Goal: Information Seeking & Learning: Compare options

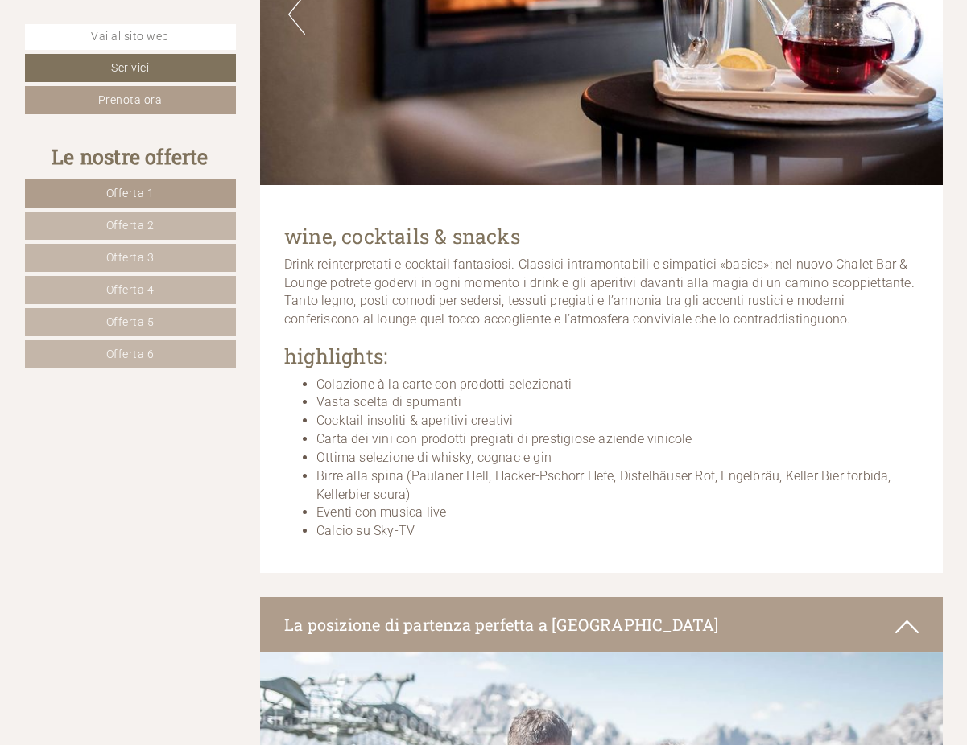
scroll to position [9740, 0]
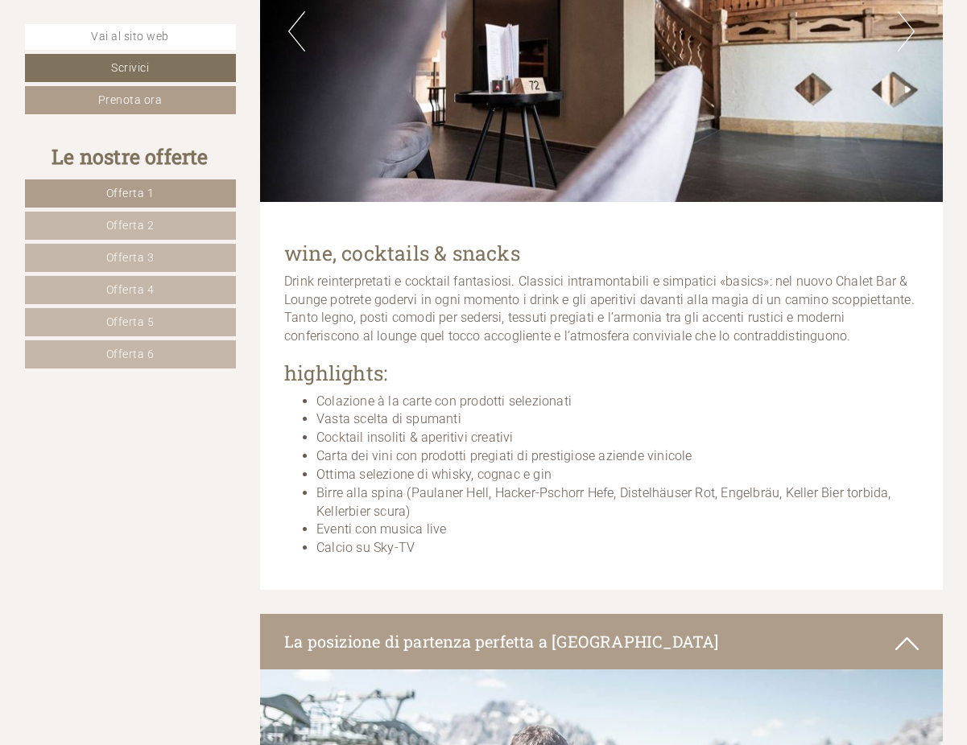
click at [137, 188] on span "Offerta 1" at bounding box center [130, 193] width 48 height 13
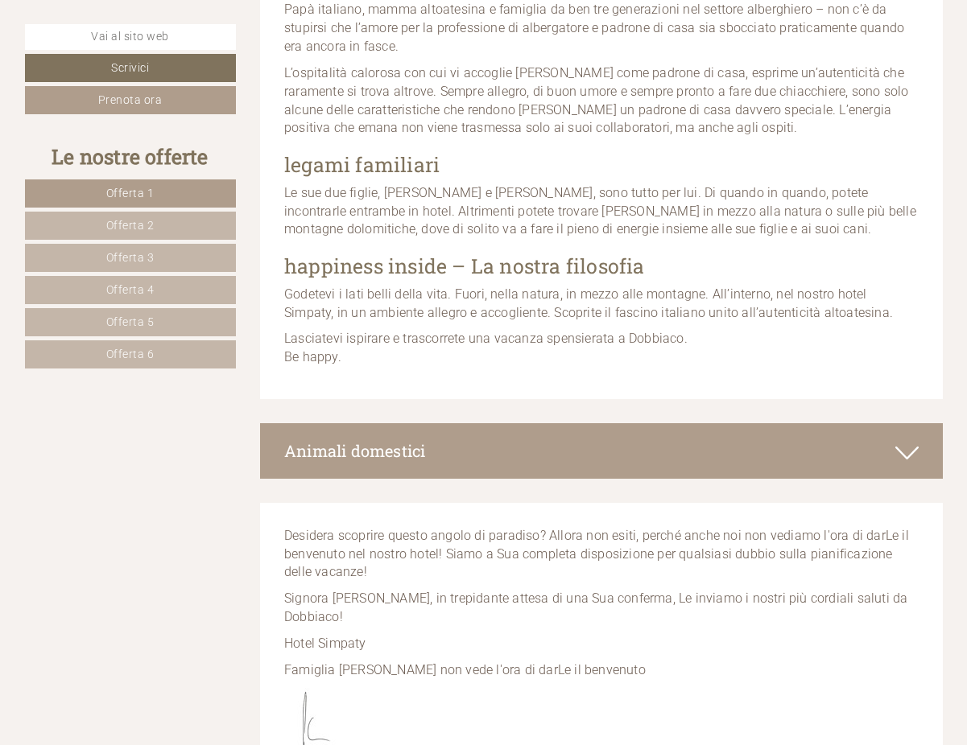
scroll to position [2142, 0]
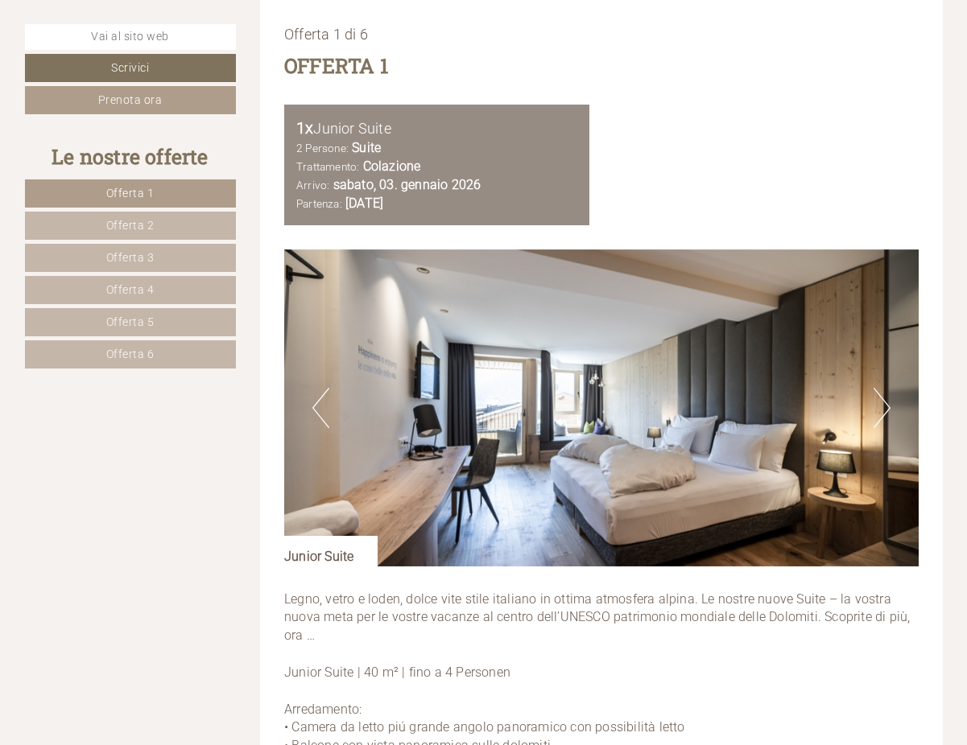
click at [141, 223] on span "Offerta 2" at bounding box center [130, 225] width 48 height 13
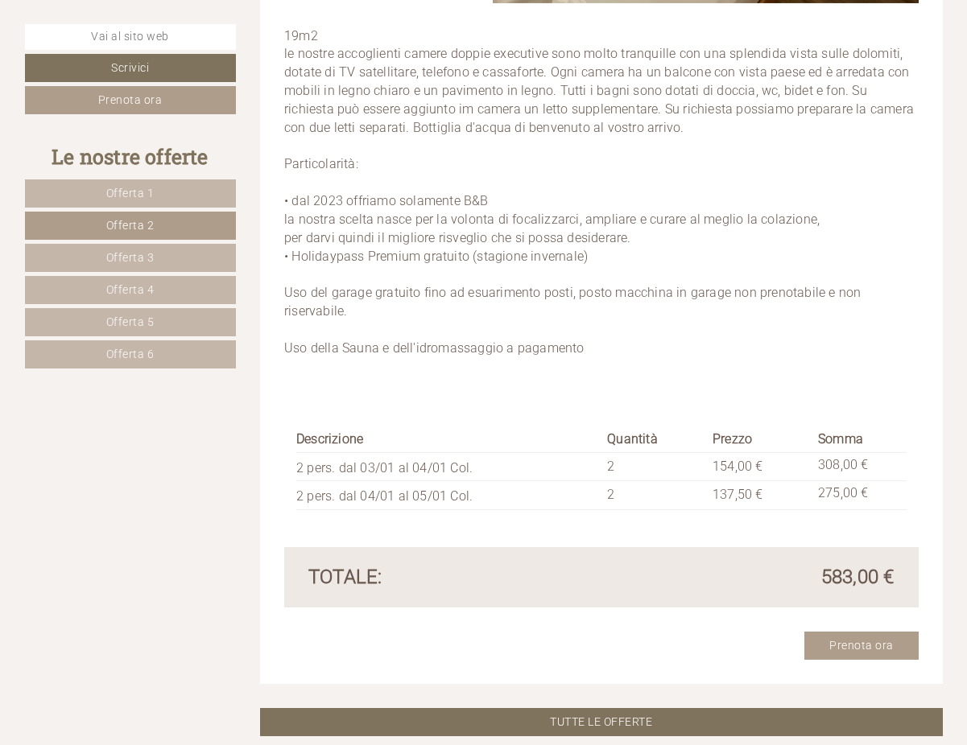
scroll to position [2786, 0]
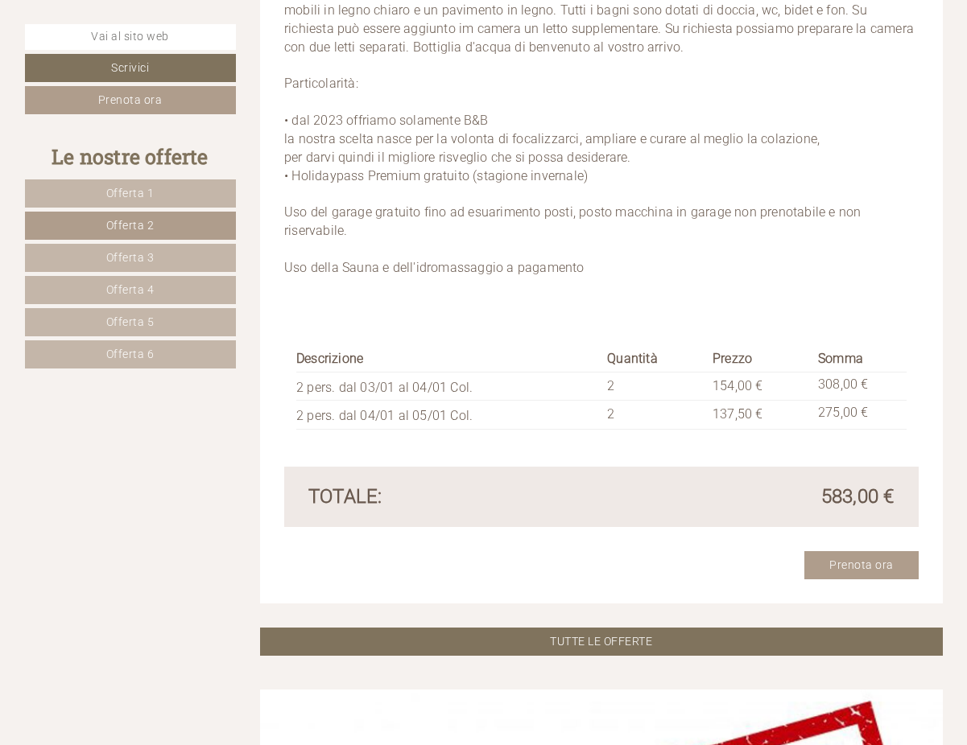
click at [160, 258] on link "Offerta 3" at bounding box center [130, 258] width 211 height 28
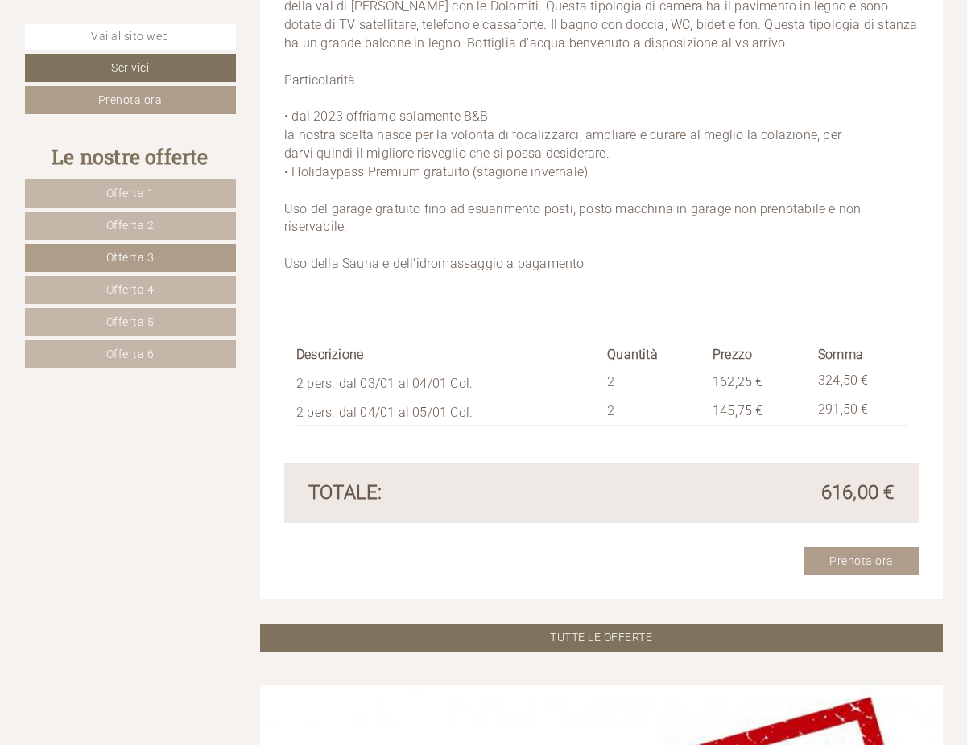
scroll to position [2866, 0]
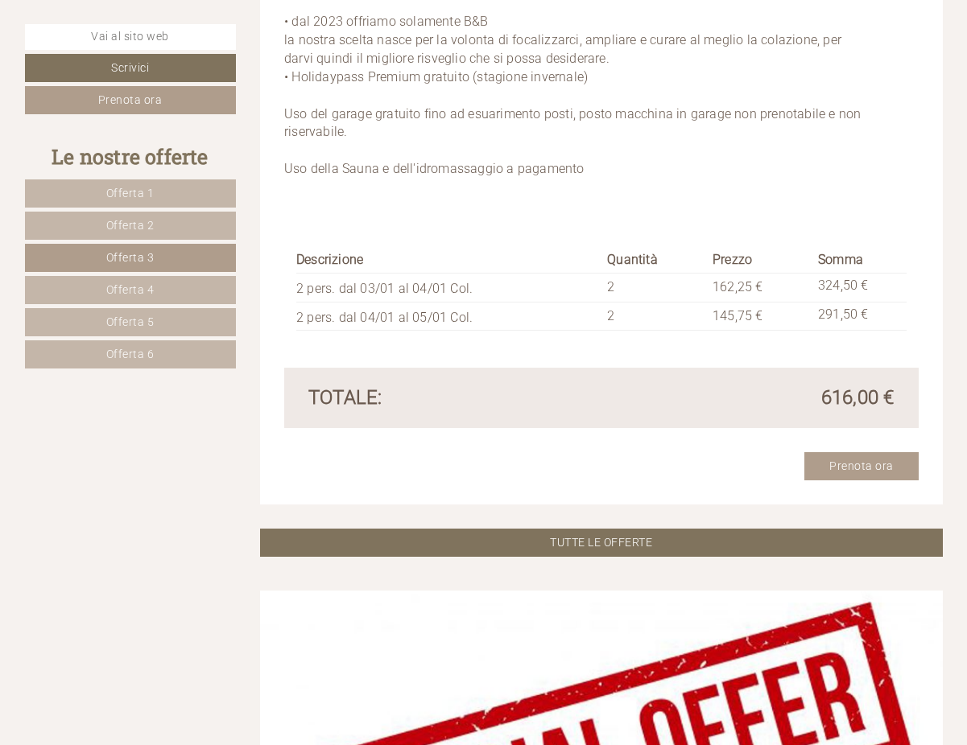
click at [185, 292] on link "Offerta 4" at bounding box center [130, 290] width 211 height 28
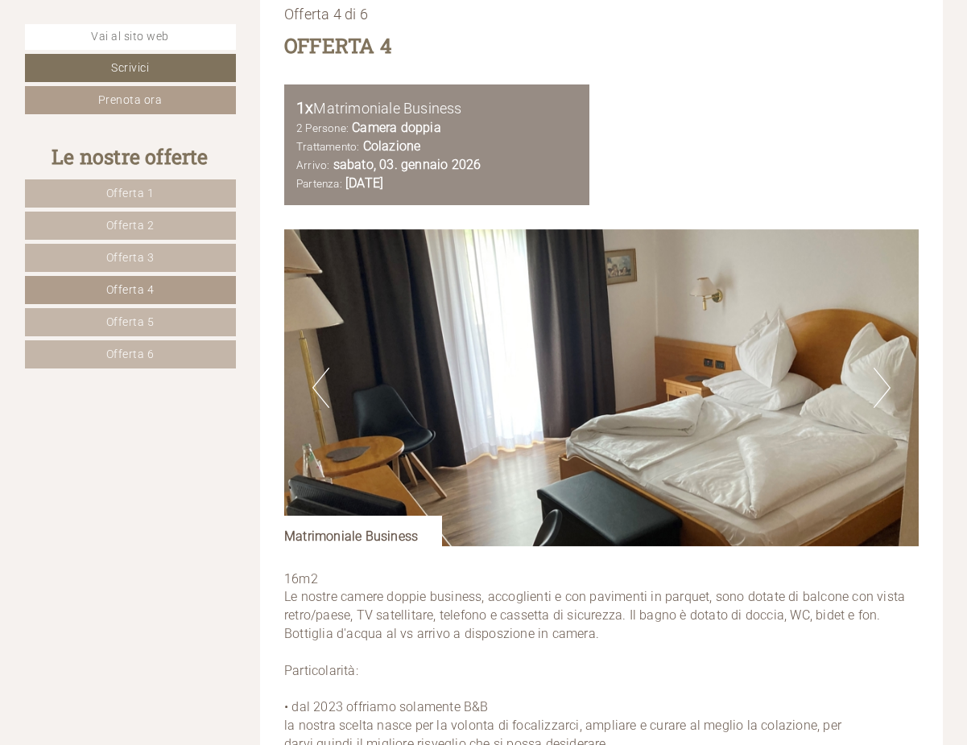
scroll to position [2705, 0]
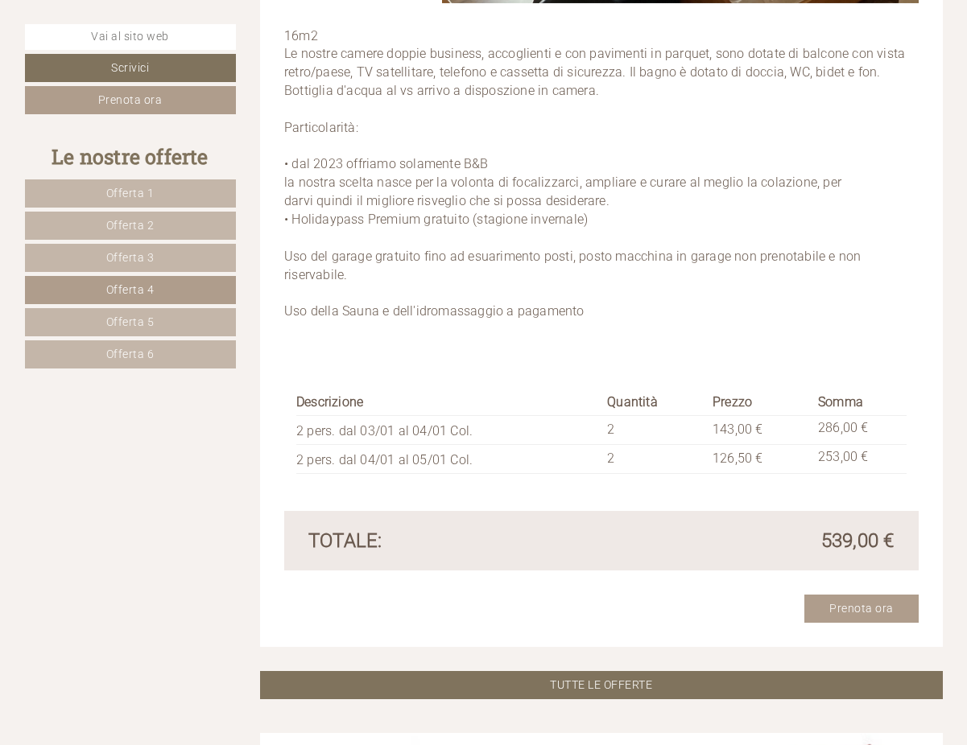
click at [162, 316] on link "Offerta 5" at bounding box center [130, 322] width 211 height 28
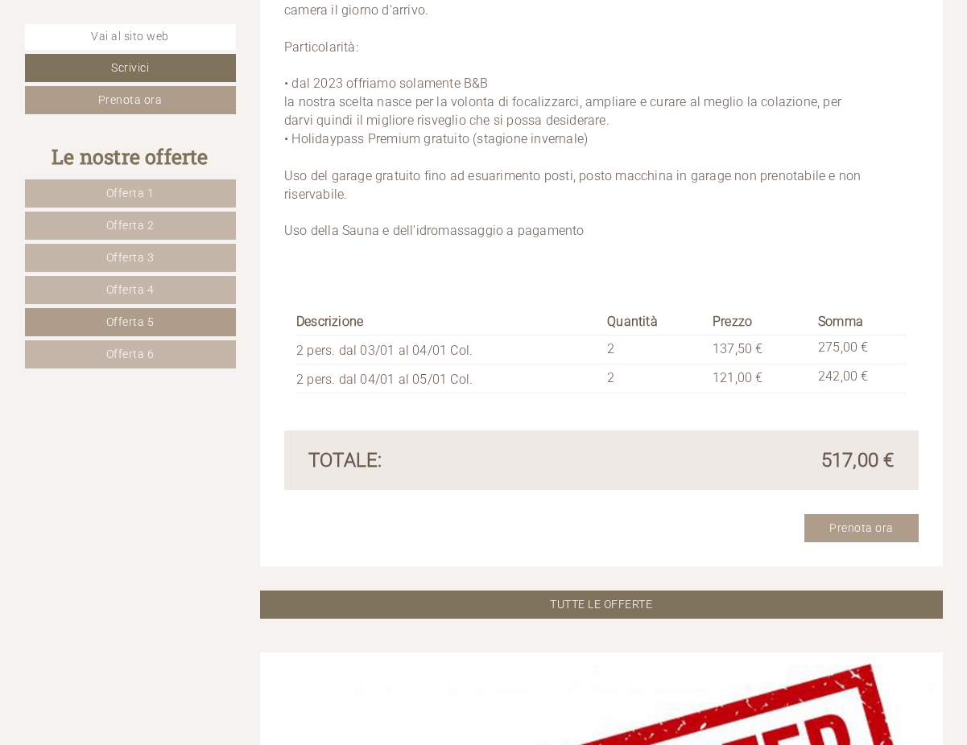
scroll to position [2866, 0]
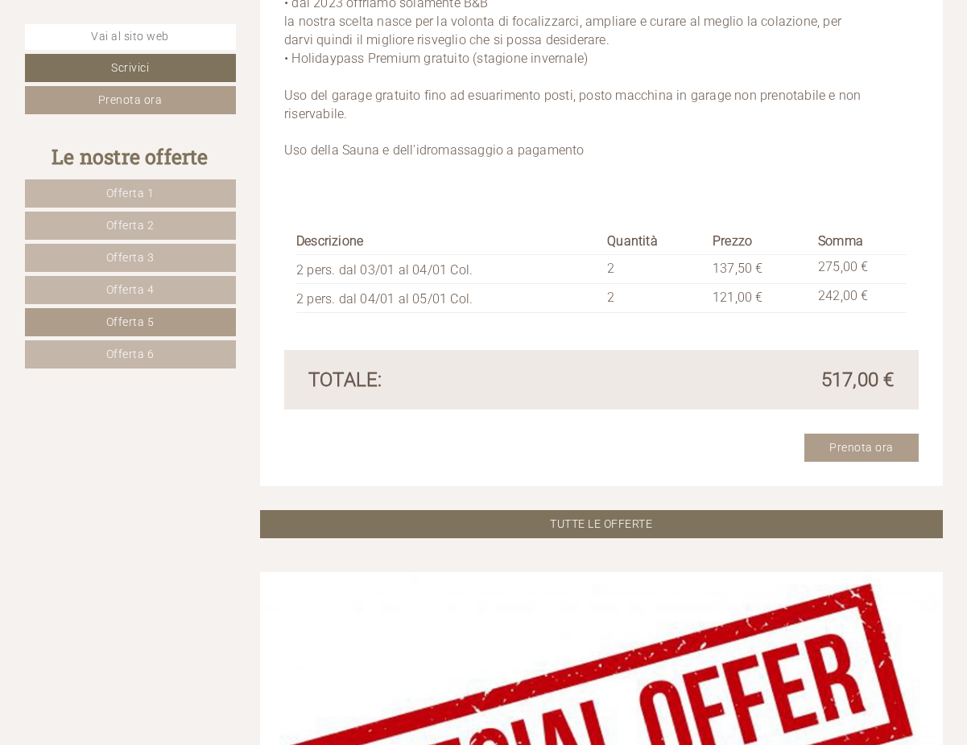
click at [167, 348] on link "Offerta 6" at bounding box center [130, 354] width 211 height 28
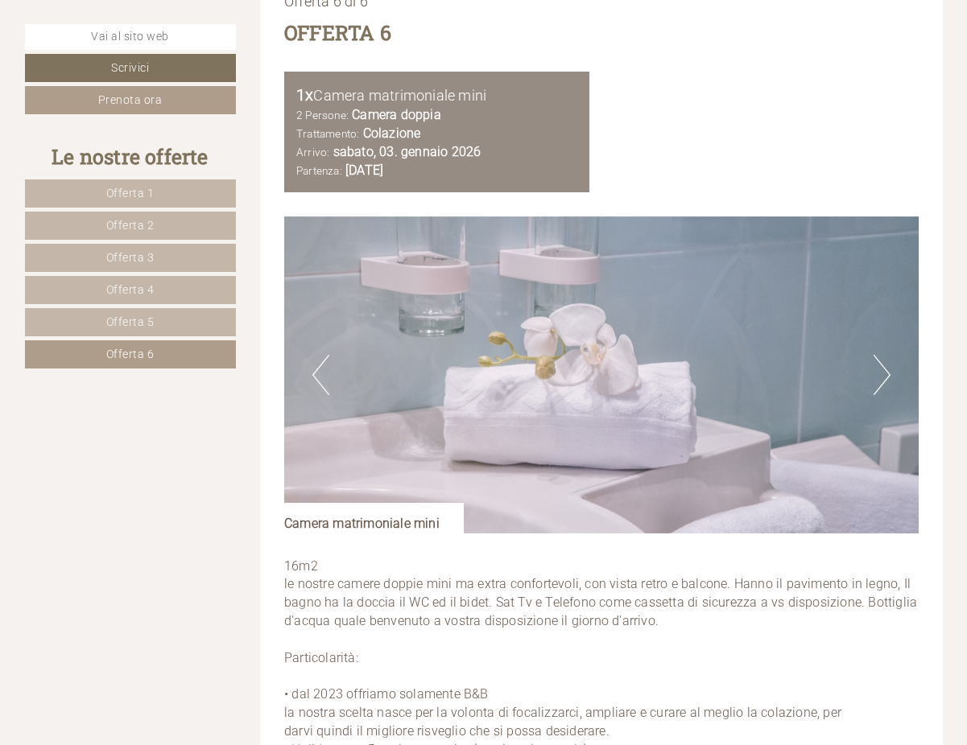
scroll to position [2142, 0]
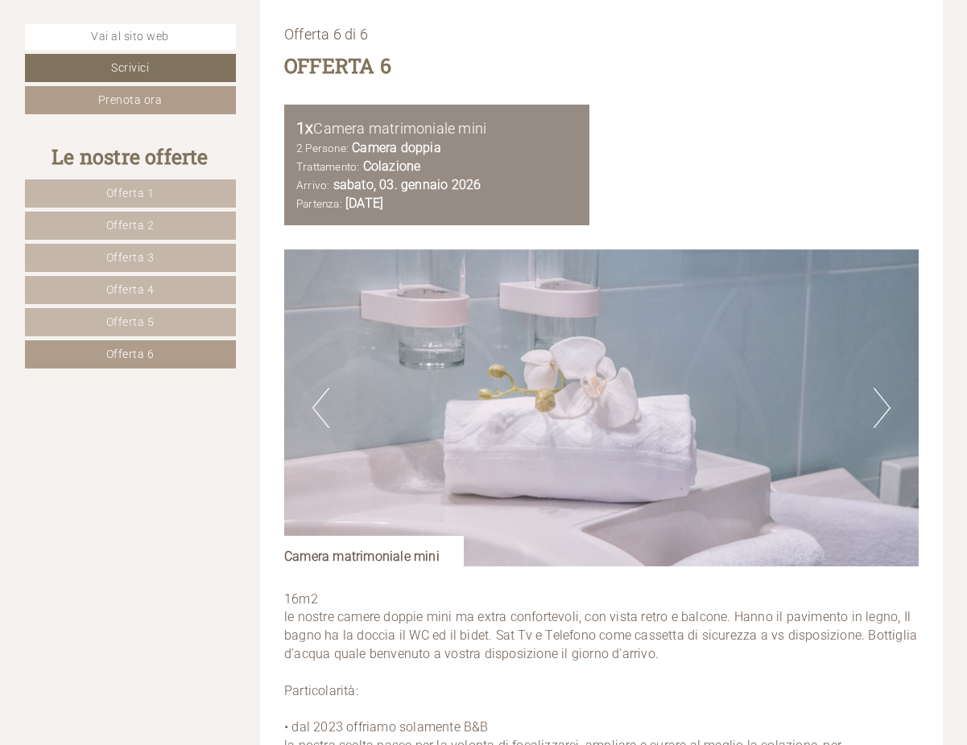
click at [887, 414] on button "Next" at bounding box center [881, 408] width 17 height 40
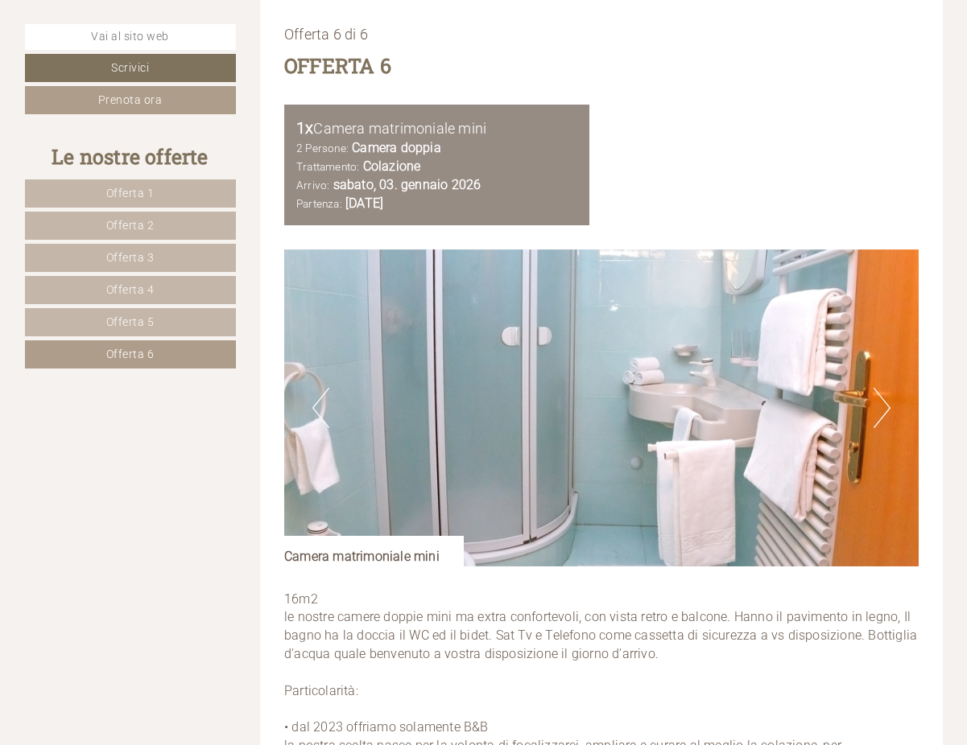
click at [887, 414] on button "Next" at bounding box center [881, 408] width 17 height 40
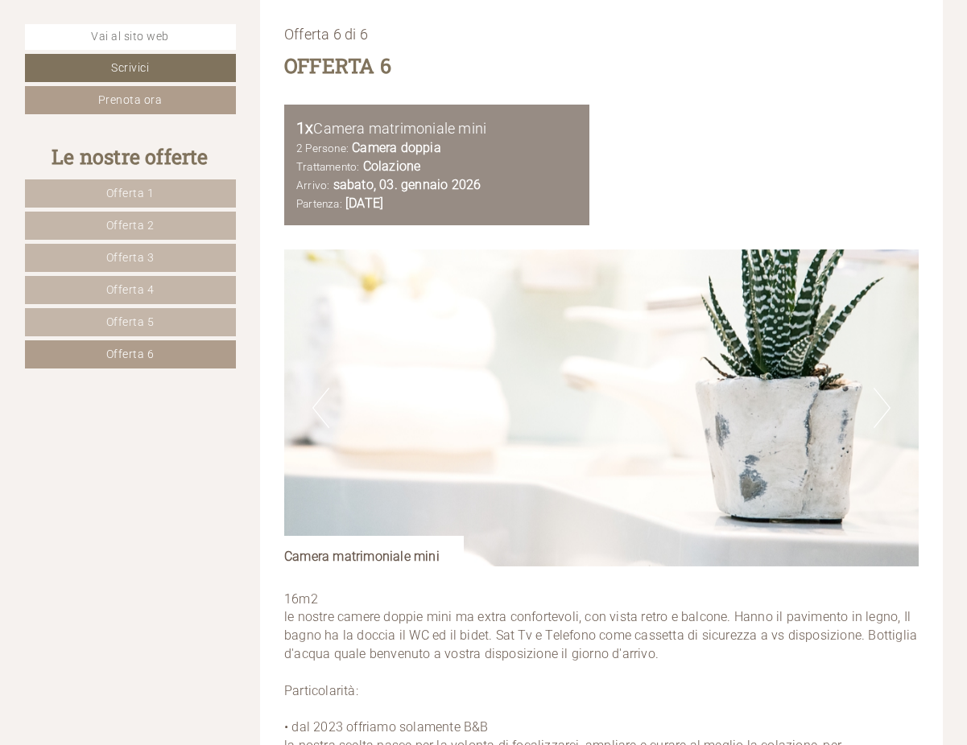
click at [887, 414] on button "Next" at bounding box center [881, 408] width 17 height 40
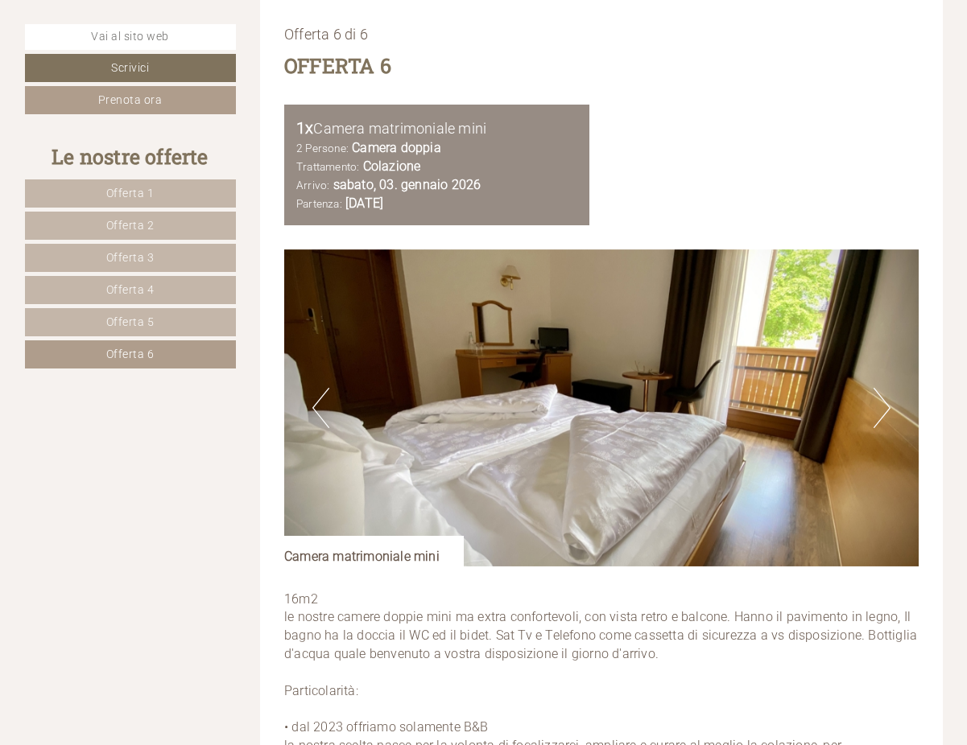
click at [887, 414] on button "Next" at bounding box center [881, 408] width 17 height 40
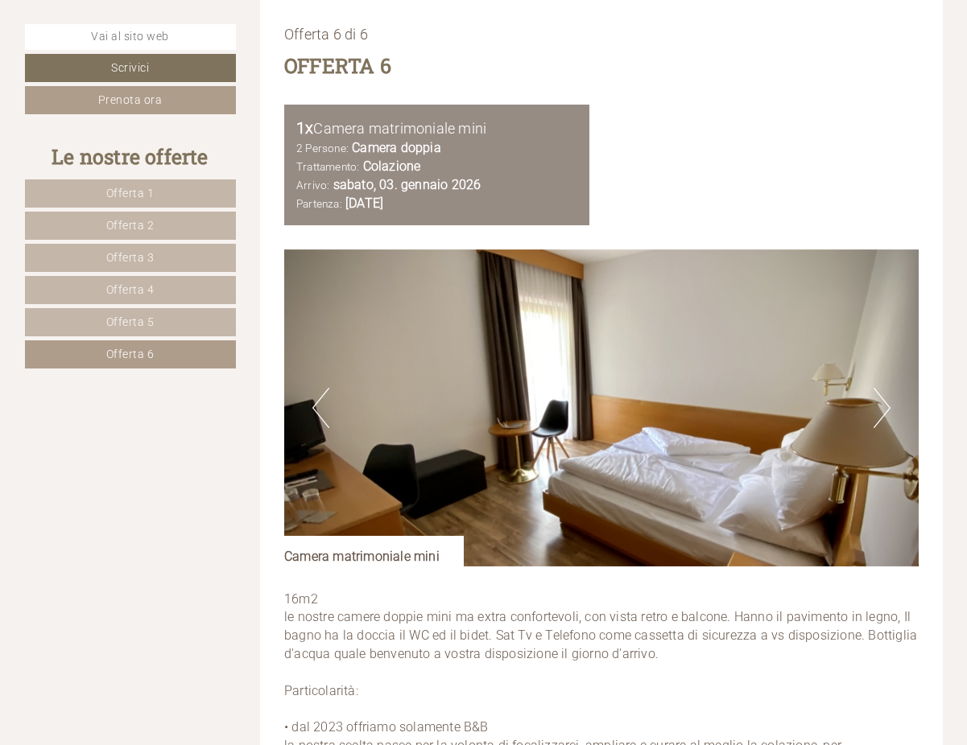
click at [887, 414] on button "Next" at bounding box center [881, 408] width 17 height 40
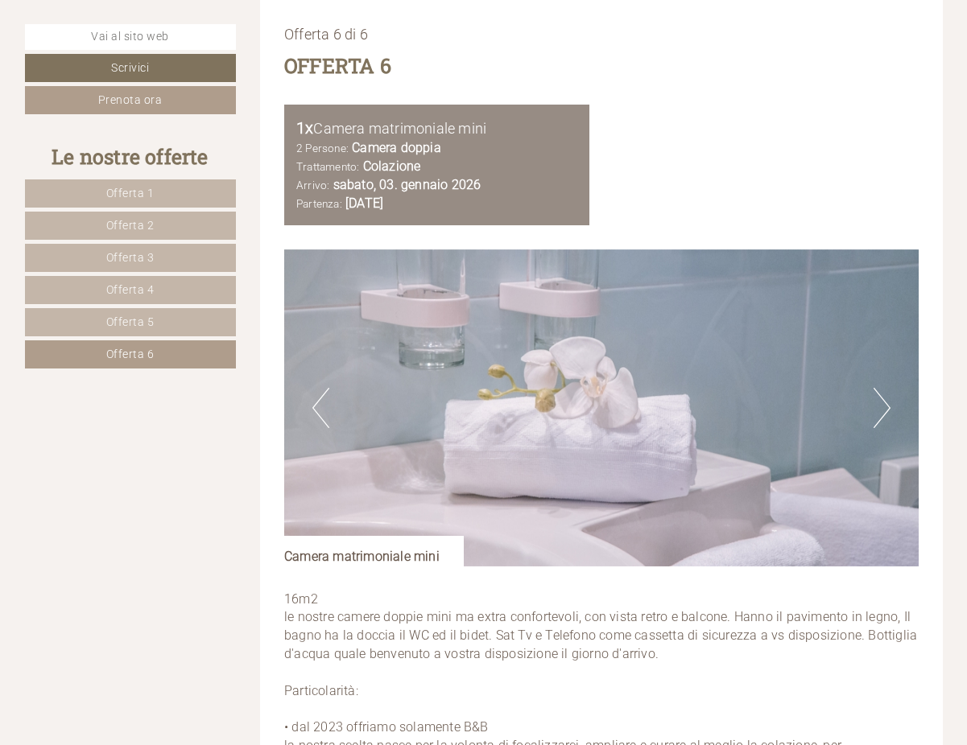
click at [887, 414] on button "Next" at bounding box center [881, 408] width 17 height 40
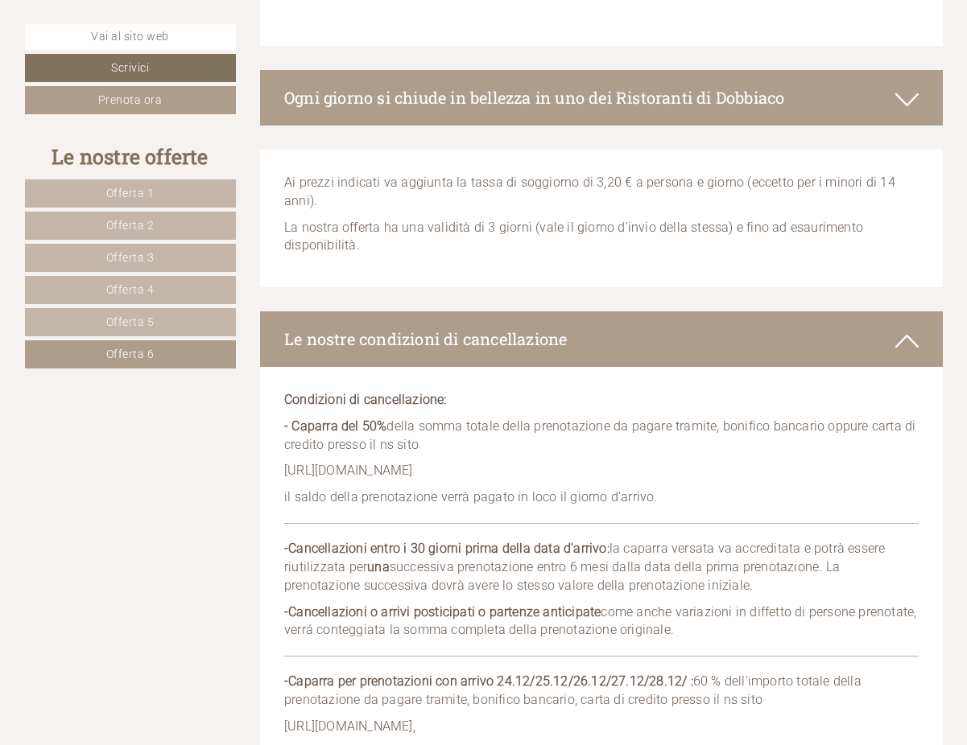
scroll to position [4798, 0]
